Goal: Use online tool/utility: Utilize a website feature to perform a specific function

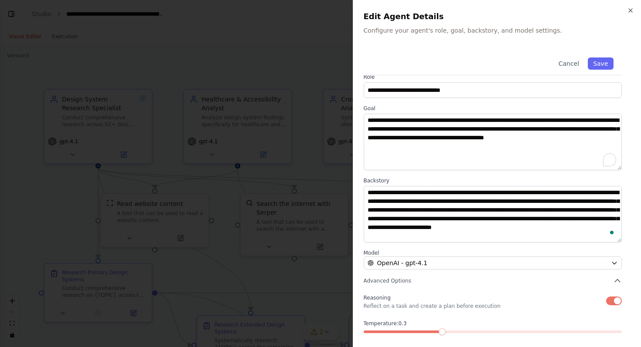
click at [243, 34] on div at bounding box center [320, 173] width 641 height 347
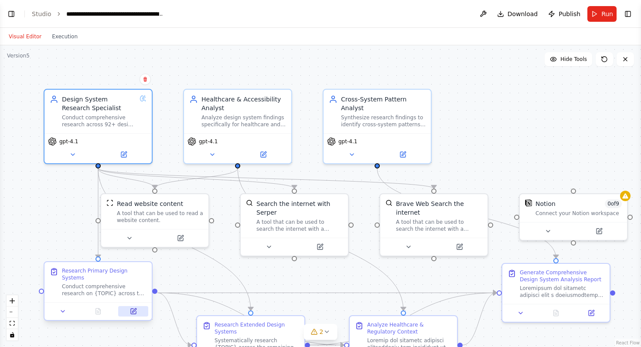
click at [136, 311] on icon at bounding box center [133, 311] width 7 height 7
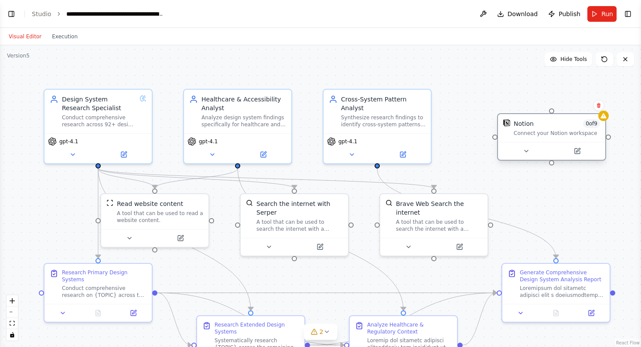
drag, startPoint x: 542, startPoint y: 225, endPoint x: 524, endPoint y: 146, distance: 81.5
click at [524, 145] on div at bounding box center [551, 151] width 107 height 18
click at [600, 105] on icon at bounding box center [598, 105] width 5 height 5
click at [572, 104] on button "Confirm" at bounding box center [573, 105] width 31 height 10
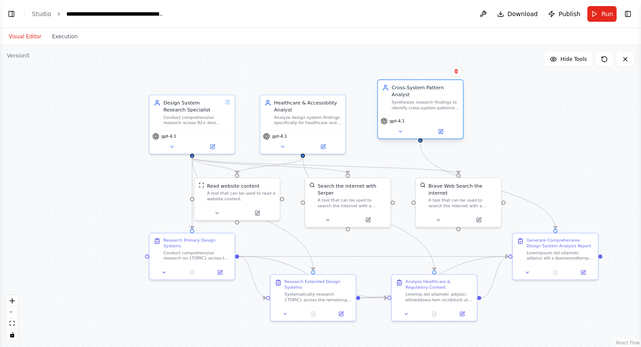
drag, startPoint x: 430, startPoint y: 115, endPoint x: 440, endPoint y: 102, distance: 16.5
click at [440, 102] on div "Synthesize research findings to identify cross-system patterns, common approach…" at bounding box center [424, 104] width 67 height 11
click at [442, 134] on icon at bounding box center [440, 132] width 6 height 6
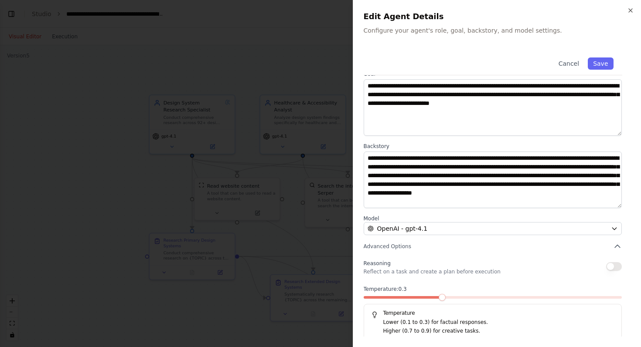
scroll to position [47, 0]
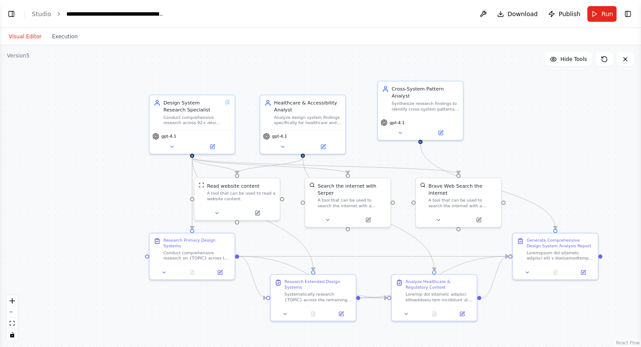
click at [515, 130] on div ".deletable-edge-delete-btn { width: 20px; height: 20px; border: 0px solid #ffff…" at bounding box center [320, 196] width 641 height 302
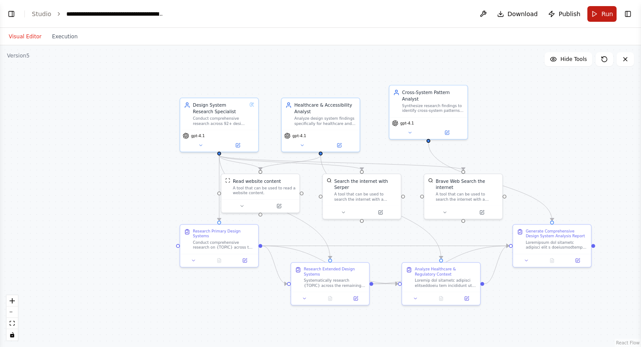
click at [599, 14] on button "Run" at bounding box center [601, 14] width 29 height 16
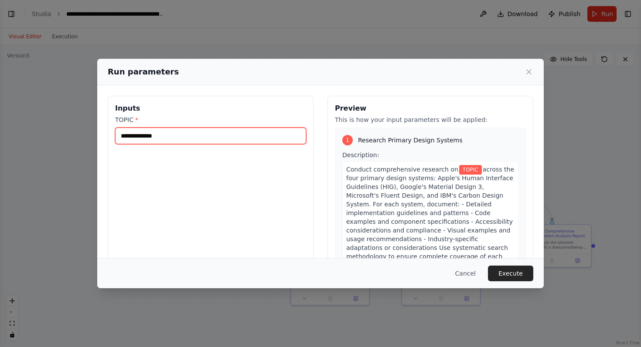
click at [206, 137] on input "TOPIC *" at bounding box center [210, 136] width 191 height 17
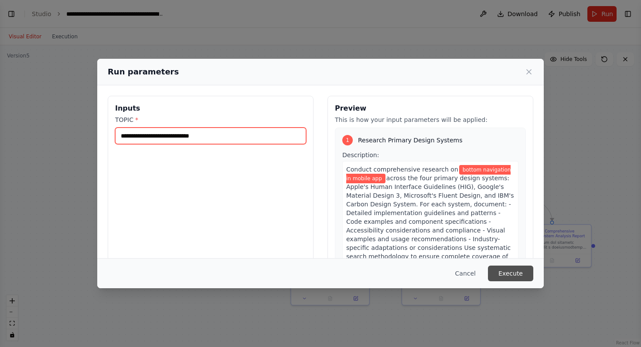
type input "**********"
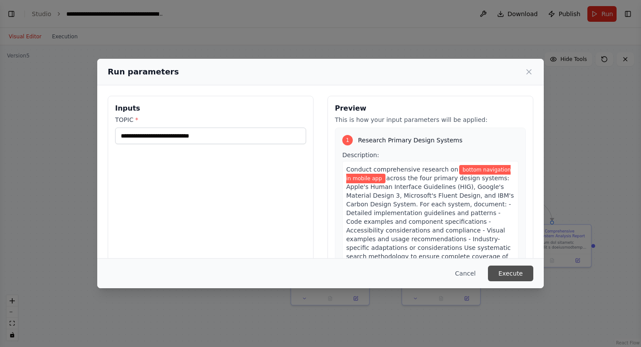
click at [515, 272] on button "Execute" at bounding box center [510, 274] width 45 height 16
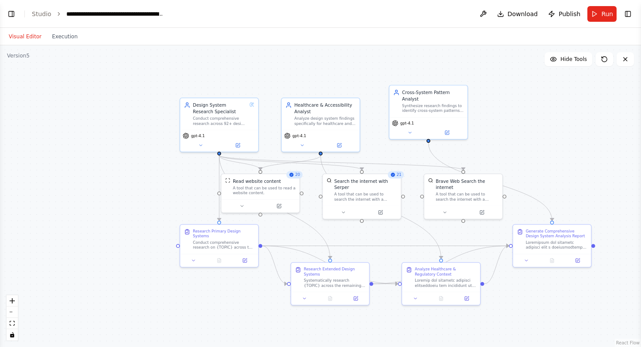
scroll to position [3223, 0]
